Goal: Task Accomplishment & Management: Manage account settings

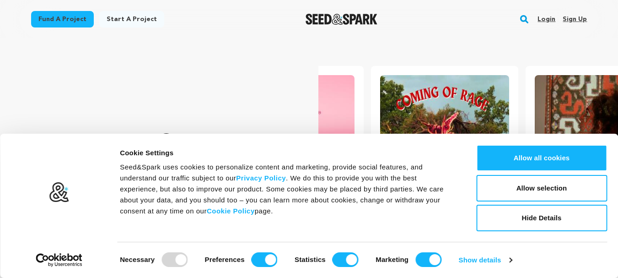
scroll to position [0, 162]
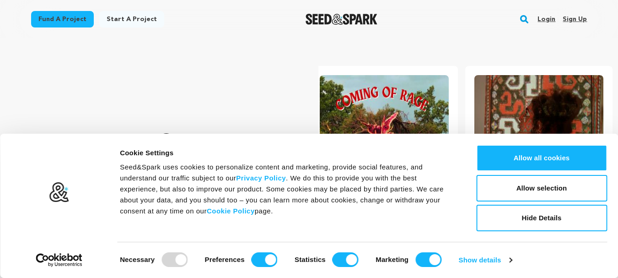
click at [571, 18] on link "Sign up" at bounding box center [575, 19] width 24 height 15
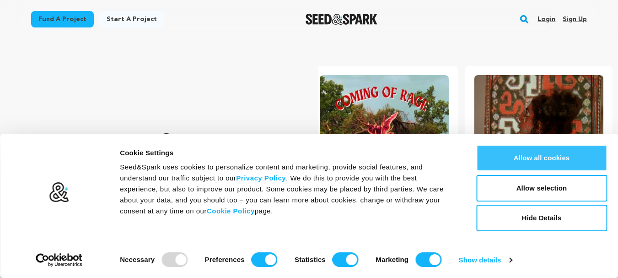
click at [537, 158] on button "Allow all cookies" at bounding box center [541, 158] width 131 height 27
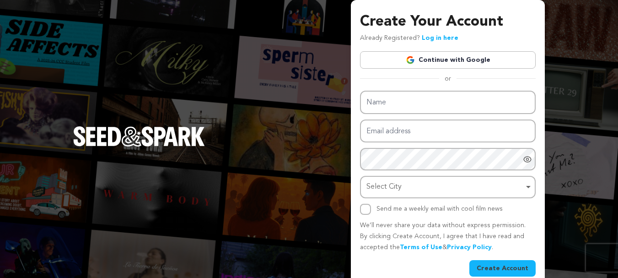
click at [457, 61] on link "Continue with Google" at bounding box center [448, 59] width 176 height 17
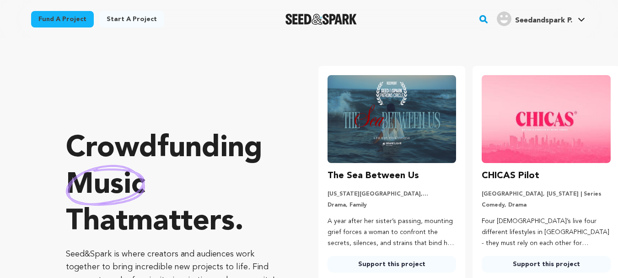
click at [536, 17] on span "Seedandspark P." at bounding box center [543, 20] width 57 height 7
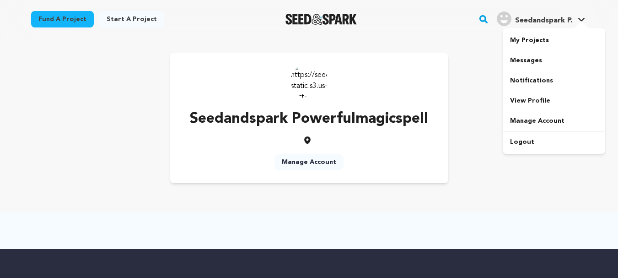
click at [538, 19] on span "Seedandspark P." at bounding box center [543, 20] width 57 height 7
click at [532, 97] on link "View Profile" at bounding box center [554, 101] width 102 height 20
click at [542, 124] on link "Manage Account" at bounding box center [554, 121] width 102 height 20
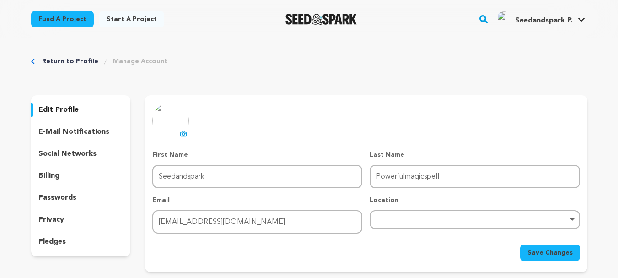
scroll to position [92, 0]
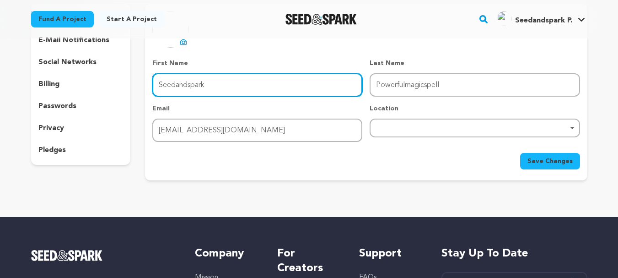
drag, startPoint x: 232, startPoint y: 90, endPoint x: 90, endPoint y: 92, distance: 141.4
click at [90, 92] on div "edit profile e-mail notifications social networks billing passwords privacy ple…" at bounding box center [309, 92] width 556 height 177
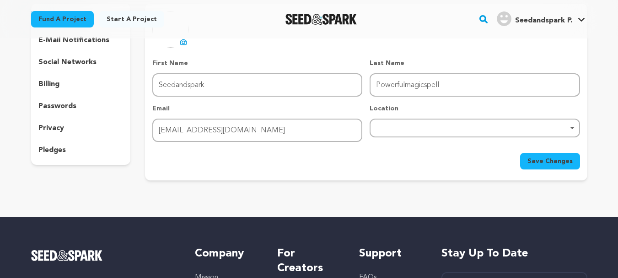
drag, startPoint x: 244, startPoint y: 22, endPoint x: 244, endPoint y: 27, distance: 5.0
click at [244, 22] on div "Fund a project Start a project Search" at bounding box center [301, 19] width 571 height 24
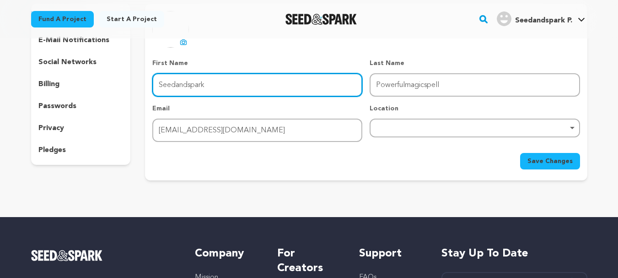
drag, startPoint x: 215, startPoint y: 85, endPoint x: 116, endPoint y: 81, distance: 99.8
click at [116, 81] on div "edit profile e-mail notifications social networks billing passwords privacy ple…" at bounding box center [309, 92] width 556 height 177
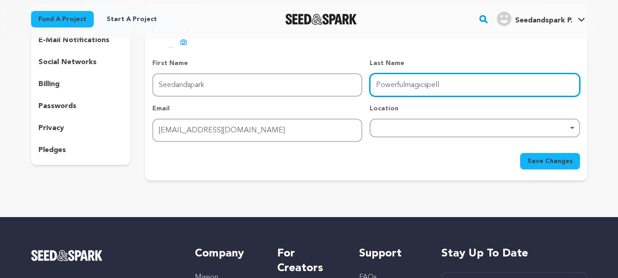
click at [461, 83] on input "Powerfulmagicspell" at bounding box center [475, 84] width 210 height 23
drag, startPoint x: 459, startPoint y: 83, endPoint x: 288, endPoint y: 93, distance: 171.8
click at [275, 92] on div "First Name First Name Seedandspark Last Name Last Name Powerfulmagicspell Email…" at bounding box center [365, 100] width 427 height 83
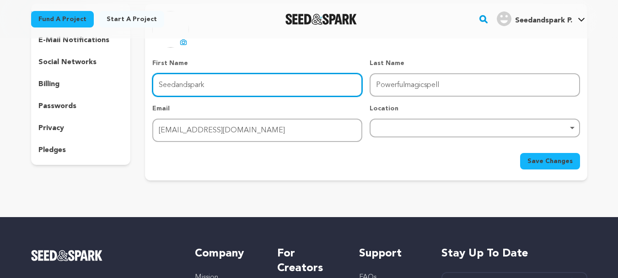
click at [217, 89] on input "Seedandspark" at bounding box center [257, 84] width 210 height 23
drag, startPoint x: 191, startPoint y: 86, endPoint x: 80, endPoint y: 84, distance: 111.2
click at [80, 82] on div "edit profile e-mail notifications social networks billing passwords privacy ple…" at bounding box center [309, 92] width 556 height 177
paste input "Powerfulmagicspell"
click at [206, 86] on input "Powerfulmagicspell" at bounding box center [257, 84] width 210 height 23
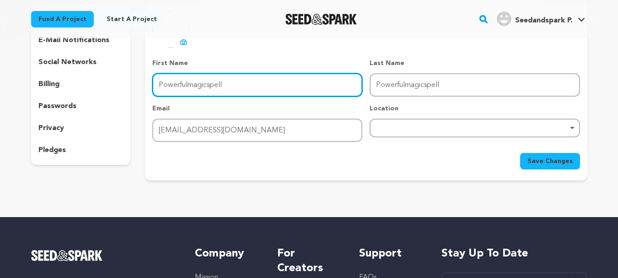
click at [208, 86] on input "Powerfulmagicspell" at bounding box center [257, 84] width 210 height 23
drag, startPoint x: 208, startPoint y: 86, endPoint x: 288, endPoint y: 91, distance: 80.6
click at [288, 90] on input "Powerfulmagicspell" at bounding box center [257, 84] width 210 height 23
click at [269, 90] on input "Powerfulmagicspell" at bounding box center [257, 84] width 210 height 23
drag, startPoint x: 227, startPoint y: 88, endPoint x: 291, endPoint y: 90, distance: 63.6
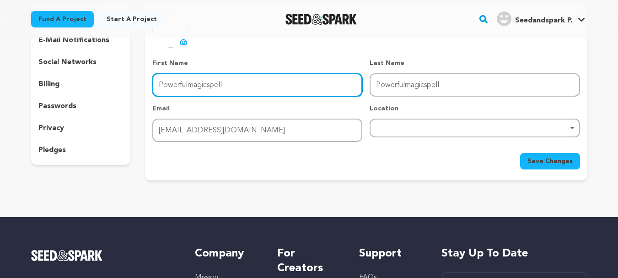
click at [208, 84] on input "Powerfulmagicspell" at bounding box center [257, 84] width 210 height 23
type input "Powerfulmagic"
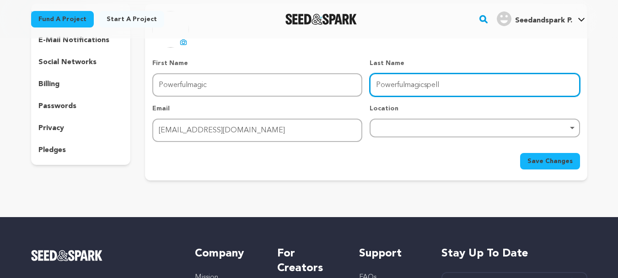
click at [447, 83] on input "Powerfulmagicspell" at bounding box center [475, 84] width 210 height 23
drag, startPoint x: 447, startPoint y: 83, endPoint x: 359, endPoint y: 91, distance: 88.2
click at [346, 92] on div "First Name First Name Powerfulmagic Last Name Last Name Powerfulmagicspell Emai…" at bounding box center [365, 100] width 427 height 83
paste input "text"
click at [384, 85] on input "spell" at bounding box center [475, 84] width 210 height 23
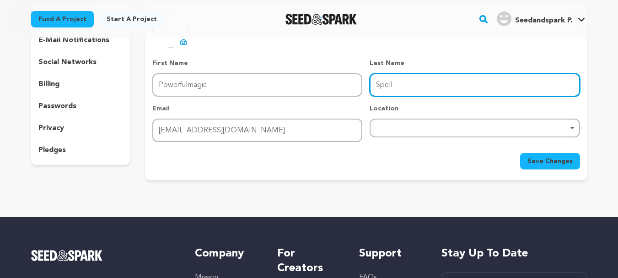
type input "Spell"
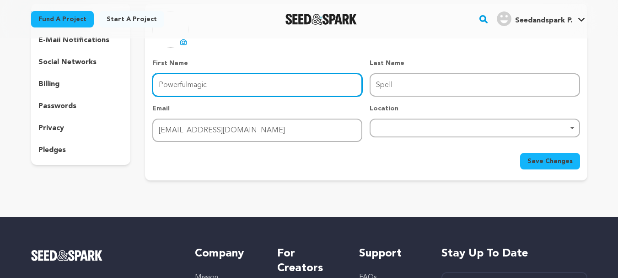
click at [228, 86] on input "Powerfulmagic" at bounding box center [257, 84] width 210 height 23
click at [433, 122] on div "Remove item" at bounding box center [475, 127] width 210 height 19
type input "Powerful Magic"
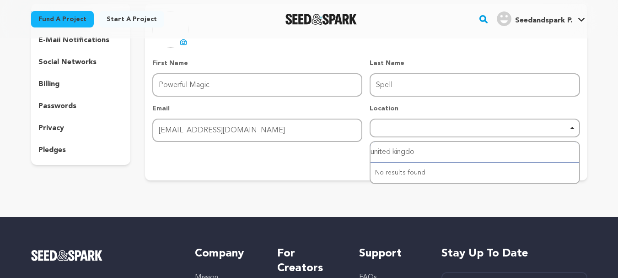
type input "united kingdom"
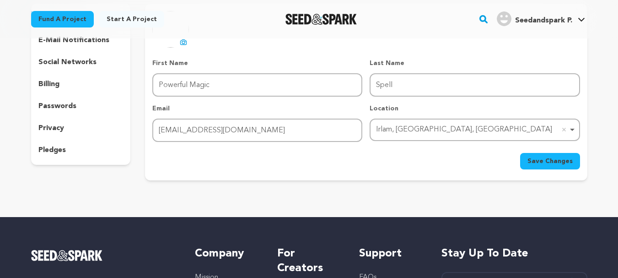
click at [540, 160] on span "Save Changes" at bounding box center [550, 160] width 45 height 9
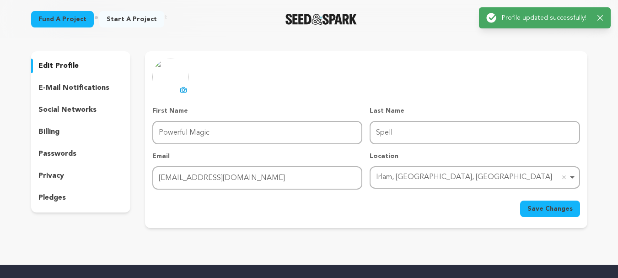
scroll to position [0, 0]
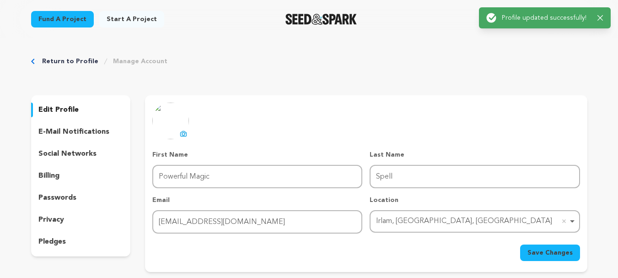
click at [183, 133] on icon at bounding box center [183, 133] width 7 height 7
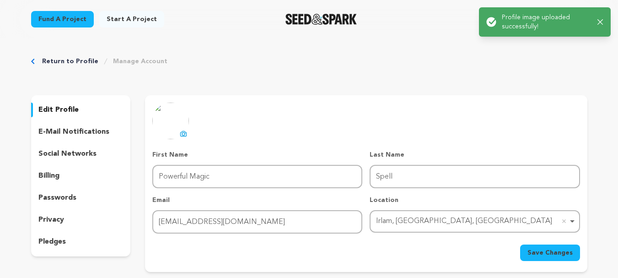
click at [603, 25] on icon "button" at bounding box center [601, 22] width 6 height 6
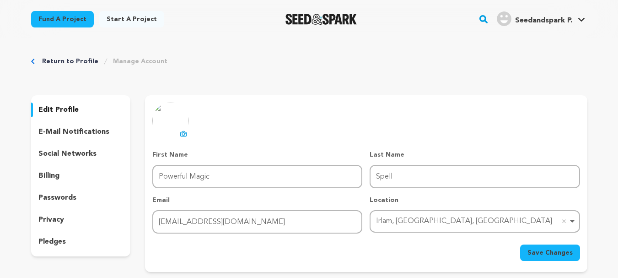
click at [561, 252] on span "Save Changes" at bounding box center [550, 252] width 45 height 9
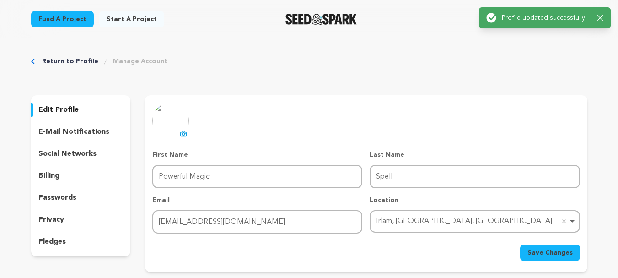
click at [448, 108] on div "uploading spinner upload profile image First Name First Name Powerful Magic Las…" at bounding box center [365, 181] width 427 height 158
drag, startPoint x: 300, startPoint y: 49, endPoint x: 306, endPoint y: 48, distance: 6.2
click at [300, 49] on div "Return to Profile Manage Account edit profile e-mail notifications social netwo…" at bounding box center [309, 165] width 586 height 255
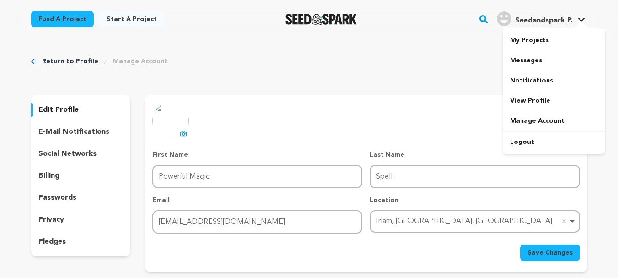
click at [560, 19] on span "Seedandspark P." at bounding box center [543, 20] width 57 height 7
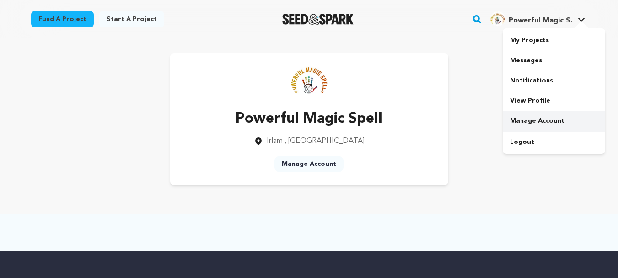
click at [544, 115] on link "Manage Account" at bounding box center [554, 121] width 102 height 20
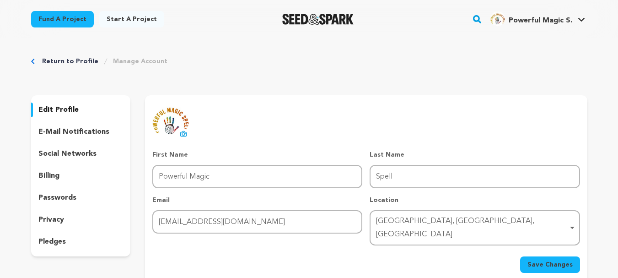
click at [331, 103] on div "uploading spinner upload profile image First Name First Name Powerful Magic Las…" at bounding box center [365, 187] width 427 height 170
click at [212, 56] on div "Return to Profile Manage Account edit profile e-mail notifications social netwo…" at bounding box center [309, 171] width 586 height 267
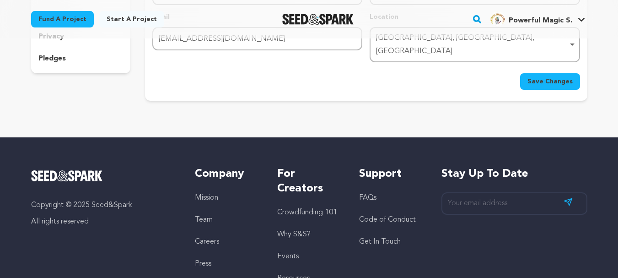
scroll to position [46, 0]
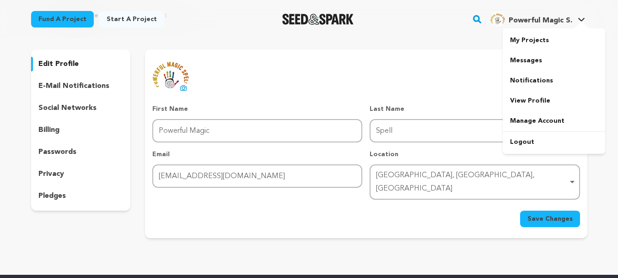
click at [532, 24] on span "Powerful Magic S." at bounding box center [541, 20] width 64 height 7
